Goal: Task Accomplishment & Management: Manage account settings

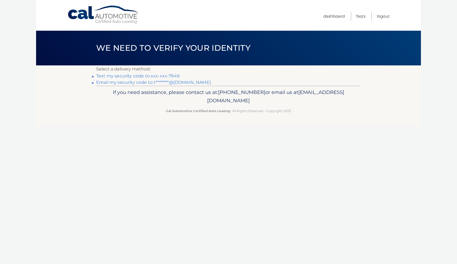
click at [140, 77] on link "Text my security code to xxx-xxx-7949" at bounding box center [137, 75] width 83 height 5
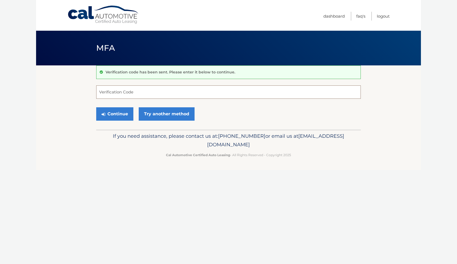
click at [128, 92] on input "Verification Code" at bounding box center [228, 91] width 264 height 13
type input "531246"
click at [124, 111] on button "Continue" at bounding box center [114, 113] width 37 height 13
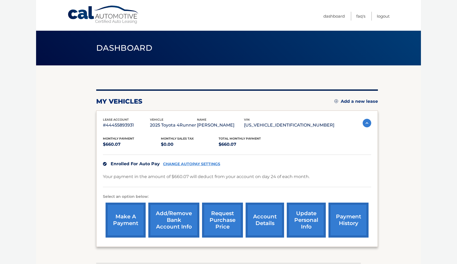
click at [262, 219] on link "account details" at bounding box center [264, 220] width 38 height 35
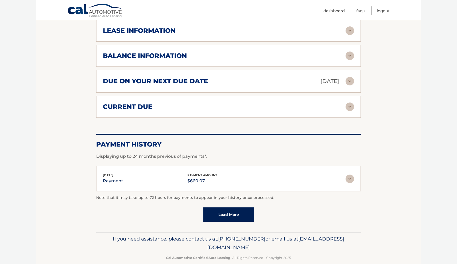
scroll to position [297, 0]
click at [350, 175] on img at bounding box center [349, 179] width 9 height 9
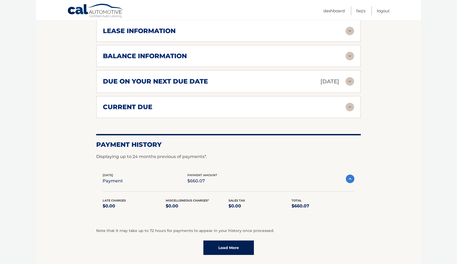
click at [350, 175] on img at bounding box center [349, 179] width 9 height 9
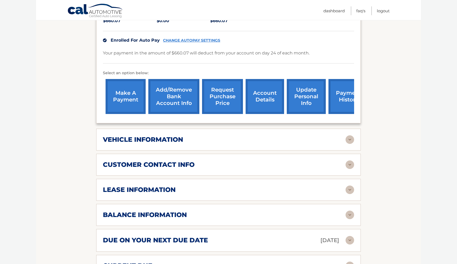
scroll to position [137, 0]
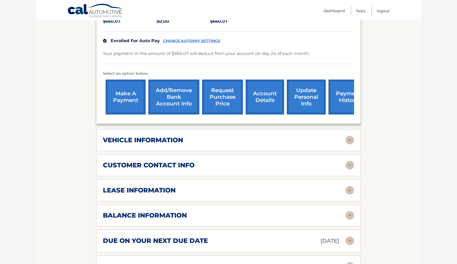
click at [349, 186] on img at bounding box center [349, 190] width 9 height 9
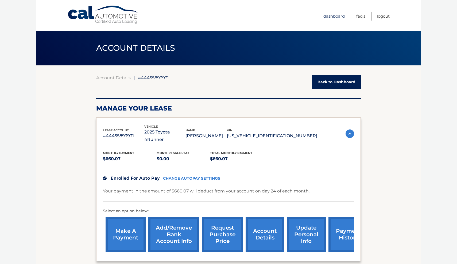
scroll to position [0, 0]
click at [337, 14] on link "Dashboard" at bounding box center [333, 16] width 21 height 9
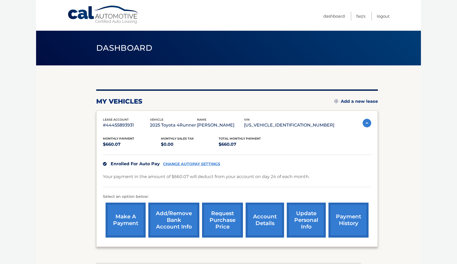
click at [364, 120] on img at bounding box center [366, 123] width 9 height 9
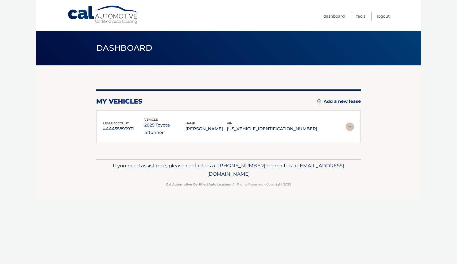
click at [364, 120] on section "my vehicles Add a new lease lease account #44455893931 vehicle 2025 Toyota 4Run…" at bounding box center [228, 112] width 384 height 94
click at [348, 123] on img at bounding box center [349, 127] width 9 height 9
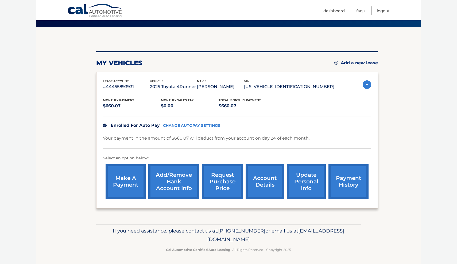
scroll to position [38, 0]
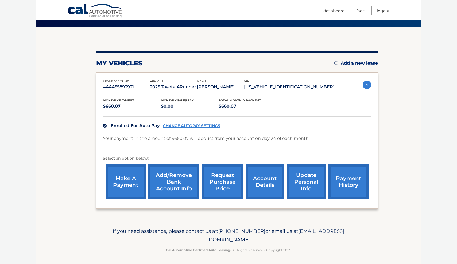
click at [260, 188] on link "account details" at bounding box center [264, 181] width 38 height 35
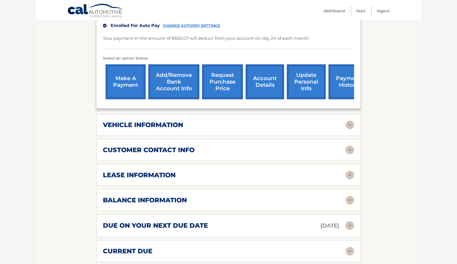
scroll to position [160, 0]
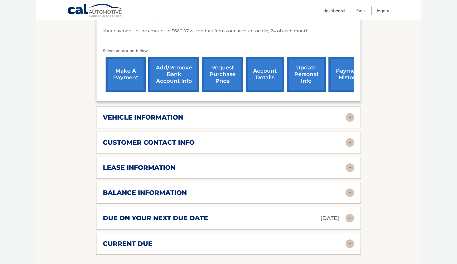
click at [349, 163] on img at bounding box center [349, 167] width 9 height 9
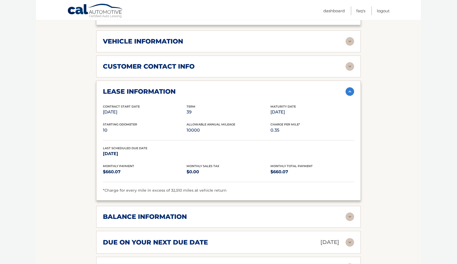
scroll to position [259, 0]
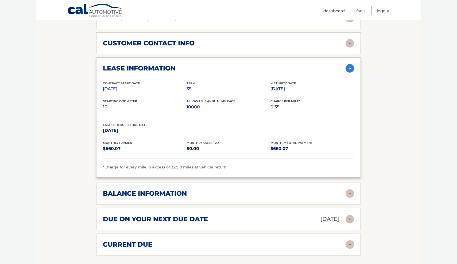
click at [348, 189] on img at bounding box center [349, 193] width 9 height 9
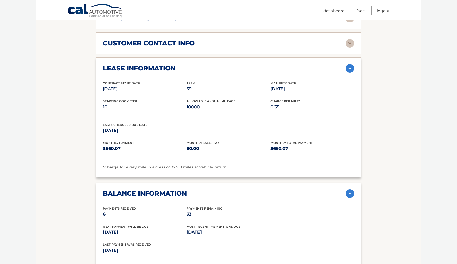
click at [348, 189] on img at bounding box center [349, 193] width 9 height 9
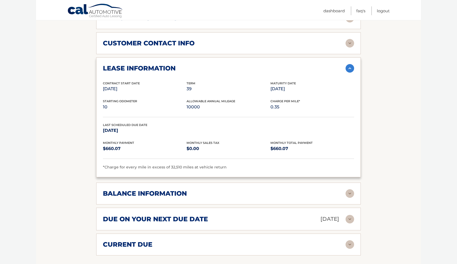
click at [351, 189] on img at bounding box center [349, 193] width 9 height 9
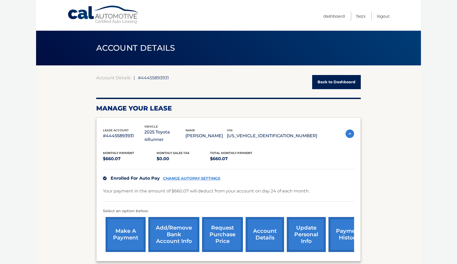
scroll to position [0, 0]
click at [381, 17] on link "Logout" at bounding box center [382, 16] width 13 height 9
